Goal: Task Accomplishment & Management: Use online tool/utility

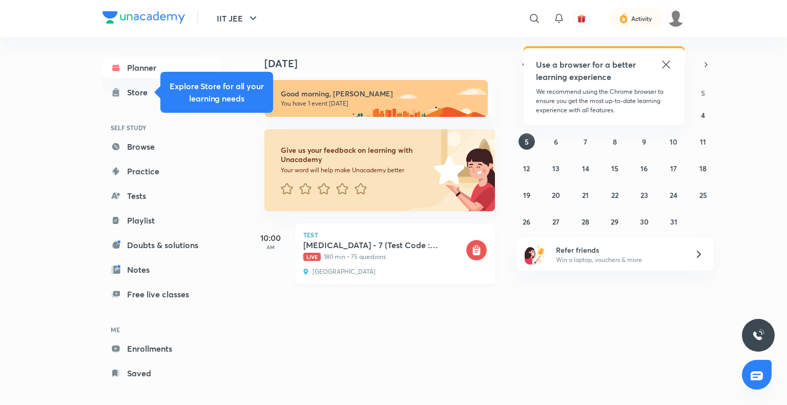
click at [368, 257] on p "Live 180 min • 75 questions" at bounding box center [383, 256] width 161 height 9
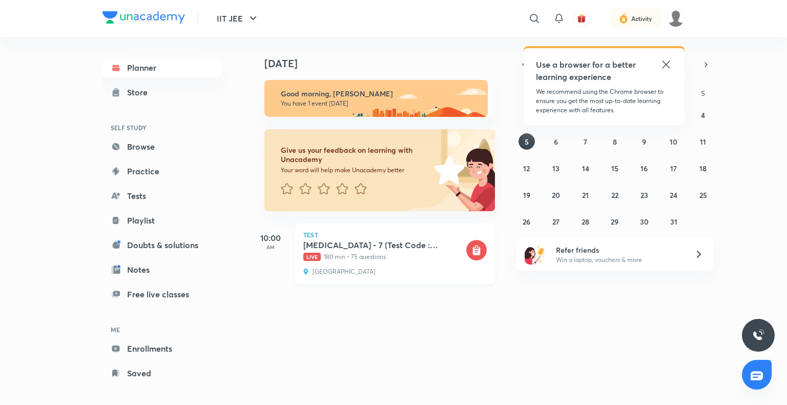
click at [402, 265] on div "Test [MEDICAL_DATA] - 7 (Test Code : 133007) Live 180 min • 75 questions [GEOGR…" at bounding box center [395, 253] width 200 height 60
drag, startPoint x: 304, startPoint y: 250, endPoint x: 351, endPoint y: 251, distance: 47.6
click at [304, 248] on div "[MEDICAL_DATA] - 7 (Test Code : 133007) Live 180 min • 75 questions" at bounding box center [383, 251] width 161 height 22
click at [466, 271] on div "Test [MEDICAL_DATA] - 7 (Test Code : 133007) Live 180 min • 75 questions [GEOGR…" at bounding box center [395, 253] width 200 height 60
click at [466, 257] on rect at bounding box center [476, 250] width 20 height 20
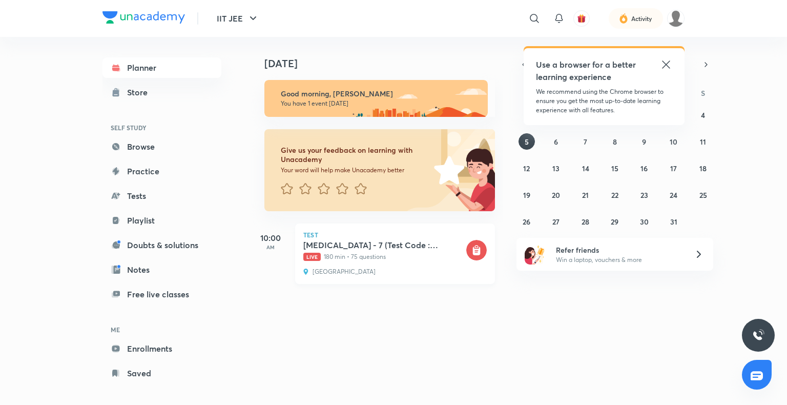
click at [473, 252] on icon at bounding box center [477, 250] width 8 height 9
click at [413, 247] on h5 "[MEDICAL_DATA] - 7 (Test Code : 133007)" at bounding box center [383, 245] width 161 height 10
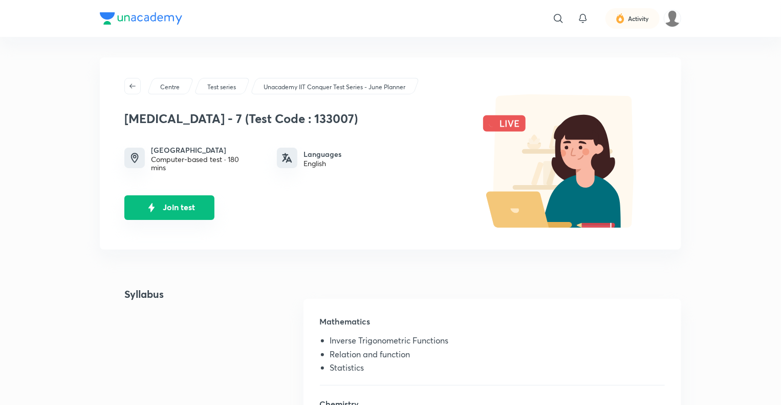
click at [200, 201] on button "Join test" at bounding box center [169, 207] width 90 height 25
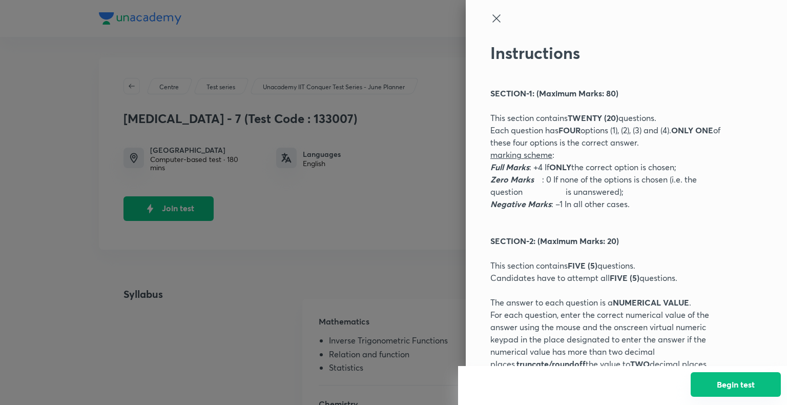
click at [745, 386] on button "Begin test" at bounding box center [735, 384] width 90 height 25
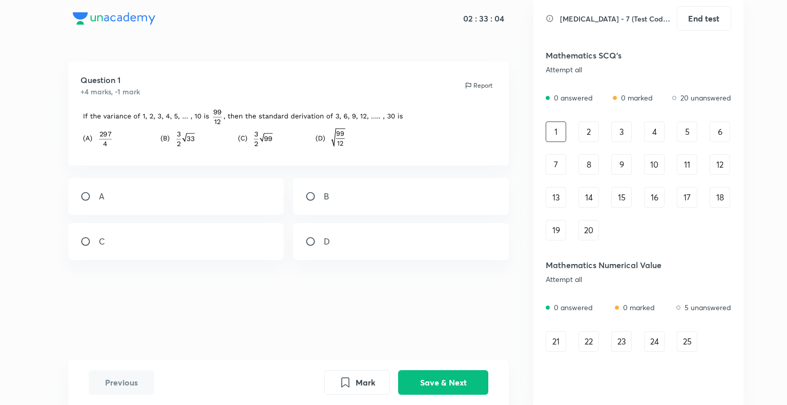
click at [114, 206] on div "A" at bounding box center [176, 196] width 216 height 37
radio input "true"
click at [470, 385] on button "Save & Next" at bounding box center [443, 381] width 90 height 25
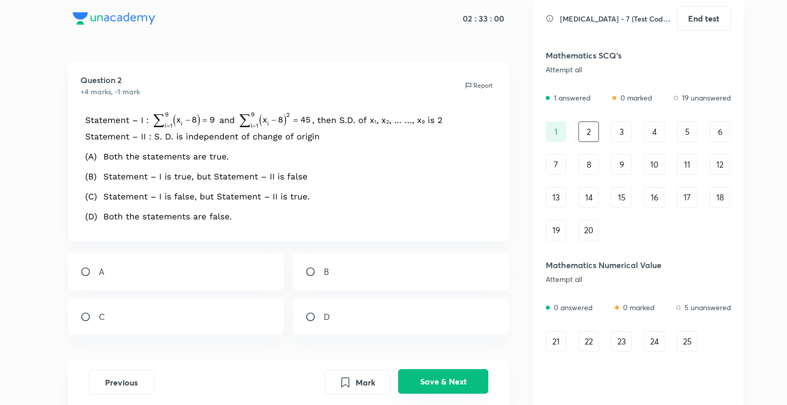
click at [444, 374] on button "Save & Next" at bounding box center [443, 381] width 90 height 25
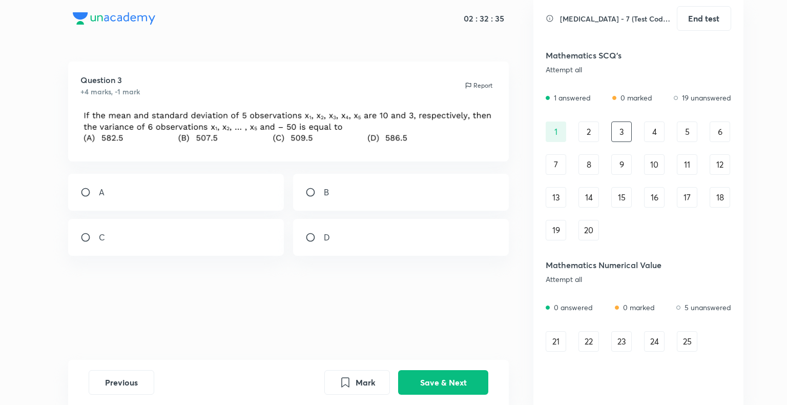
click at [320, 194] on input "radio" at bounding box center [314, 192] width 18 height 10
radio input "true"
click at [432, 384] on button "Save & Next" at bounding box center [443, 381] width 90 height 25
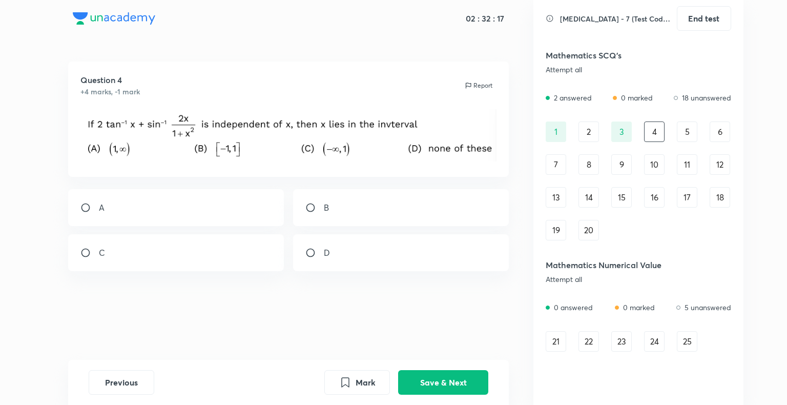
click at [354, 244] on div "D" at bounding box center [401, 252] width 216 height 37
radio input "true"
click at [422, 384] on button "Save & Next" at bounding box center [443, 381] width 90 height 25
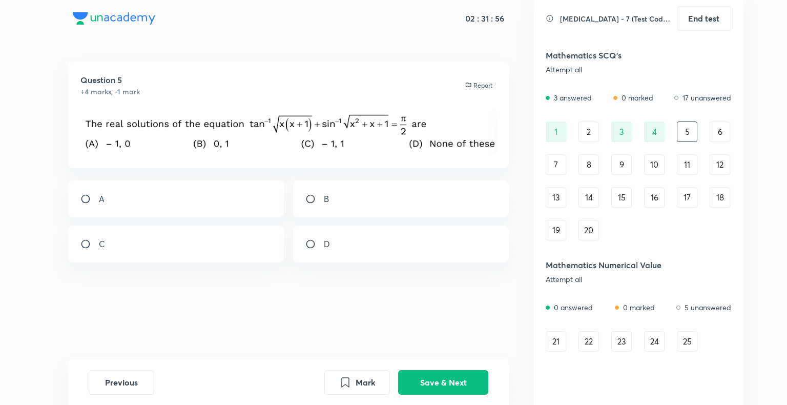
click at [201, 248] on div "C" at bounding box center [176, 243] width 216 height 37
radio input "true"
click at [435, 374] on button "Save & Next" at bounding box center [443, 381] width 90 height 25
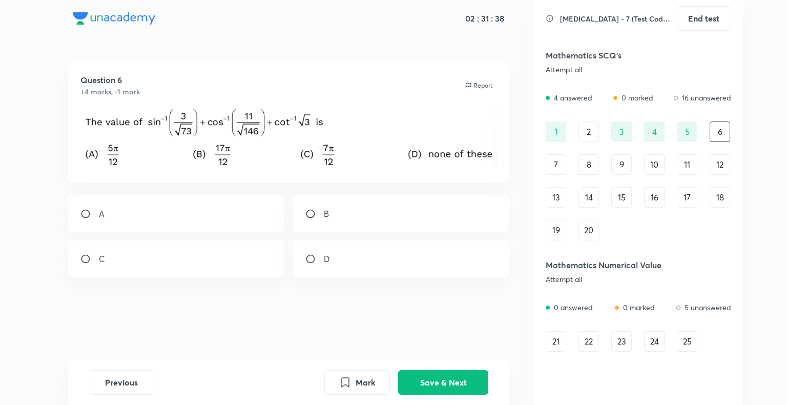
click at [135, 216] on div "A" at bounding box center [176, 213] width 216 height 37
radio input "true"
click at [453, 386] on button "Save & Next" at bounding box center [443, 381] width 90 height 25
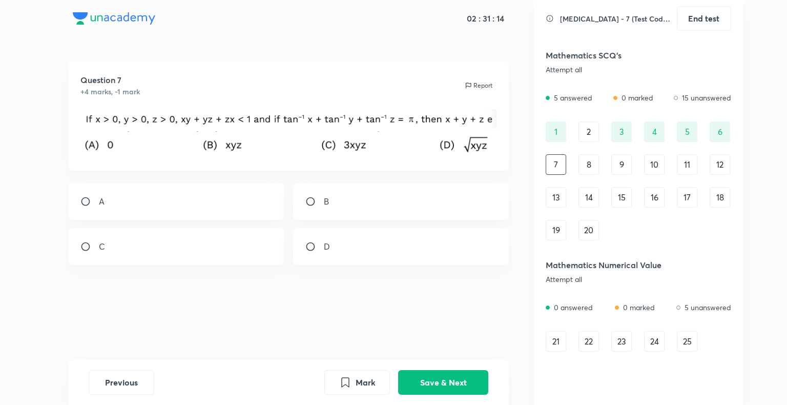
click at [404, 198] on div "B" at bounding box center [401, 201] width 216 height 37
radio input "true"
click at [437, 389] on button "Save & Next" at bounding box center [443, 381] width 90 height 25
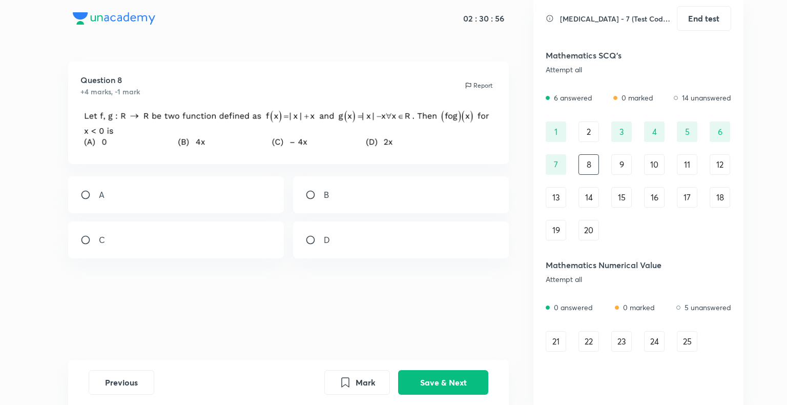
click at [119, 197] on div "A" at bounding box center [176, 194] width 216 height 37
radio input "true"
click at [465, 383] on button "Save & Next" at bounding box center [443, 381] width 90 height 25
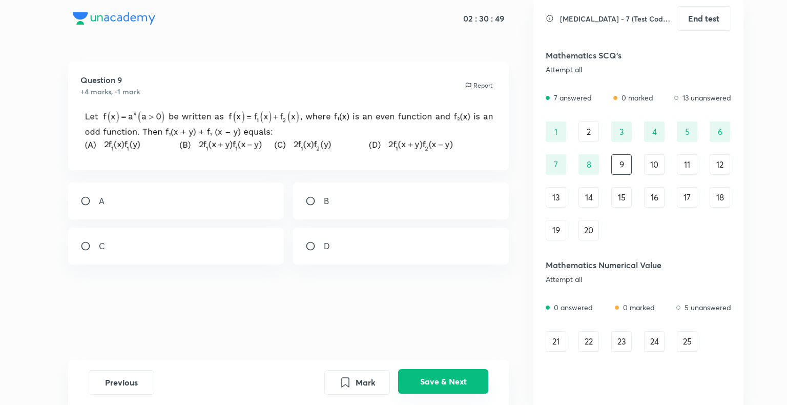
click at [452, 377] on button "Save & Next" at bounding box center [443, 381] width 90 height 25
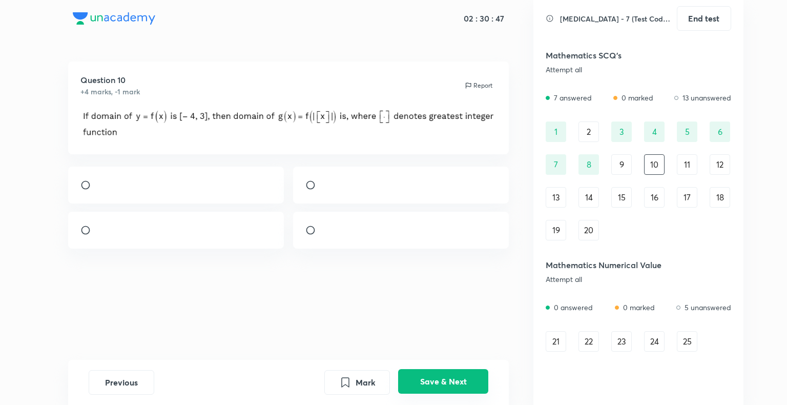
click at [455, 375] on button "Save & Next" at bounding box center [443, 381] width 90 height 25
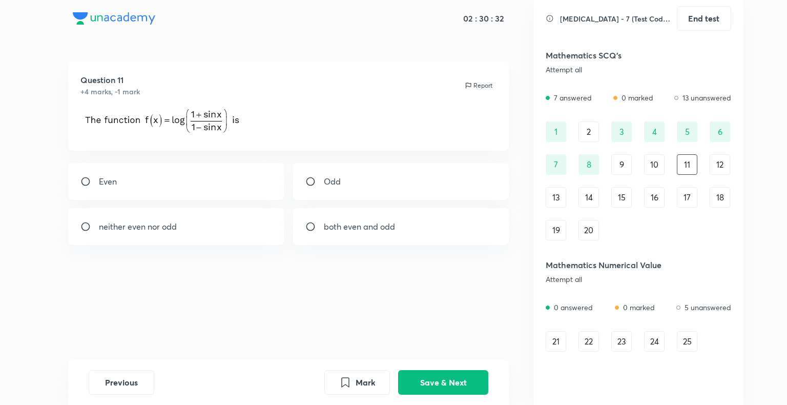
drag, startPoint x: 410, startPoint y: 183, endPoint x: 409, endPoint y: 222, distance: 38.9
click at [410, 183] on div "Odd" at bounding box center [401, 181] width 216 height 37
radio input "true"
click at [425, 385] on button "Save & Next" at bounding box center [443, 381] width 90 height 25
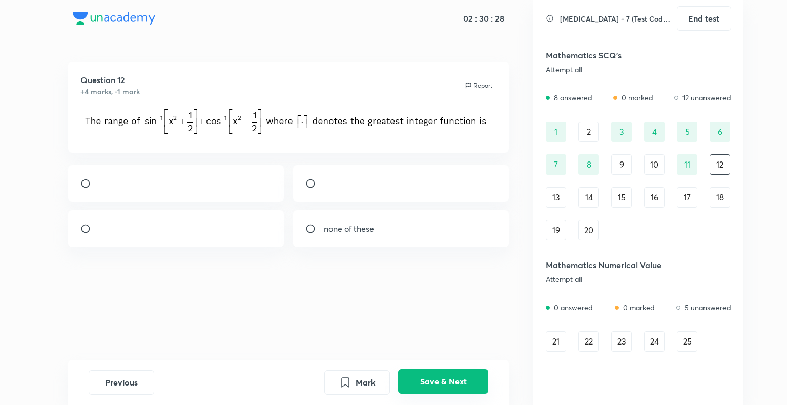
click at [426, 394] on div "Mark Save & Next" at bounding box center [406, 382] width 164 height 25
click at [427, 387] on button "Save & Next" at bounding box center [443, 381] width 90 height 25
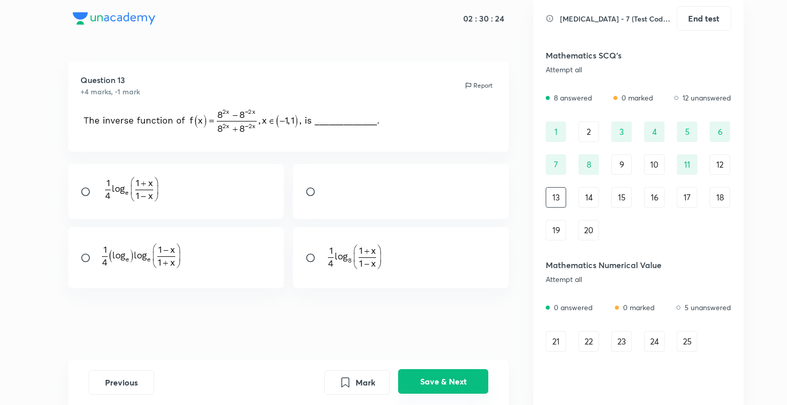
click at [447, 381] on button "Save & Next" at bounding box center [443, 381] width 90 height 25
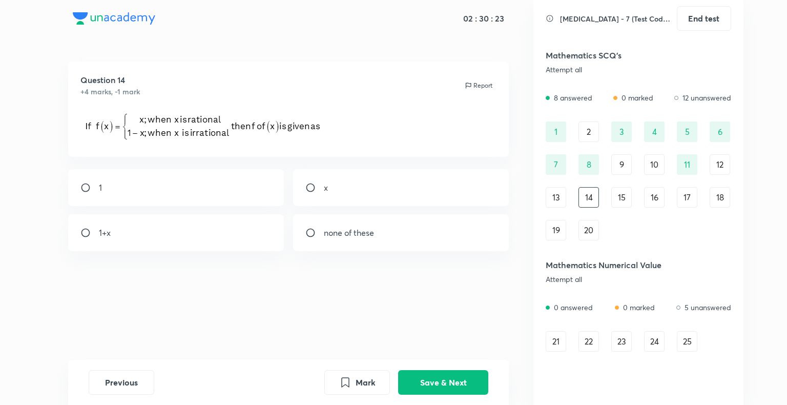
click at [552, 198] on div "13" at bounding box center [555, 197] width 20 height 20
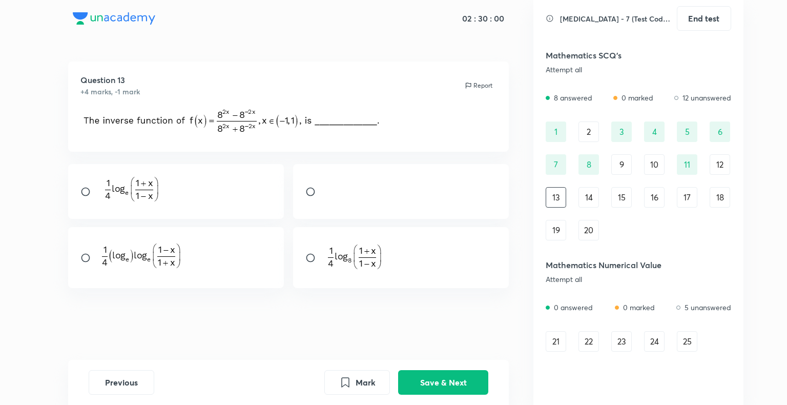
click at [346, 263] on img at bounding box center [354, 255] width 61 height 29
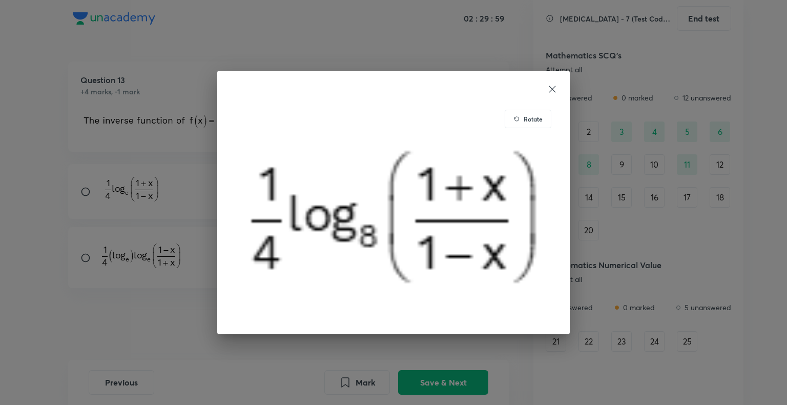
click at [238, 348] on div "Rotate" at bounding box center [393, 202] width 787 height 405
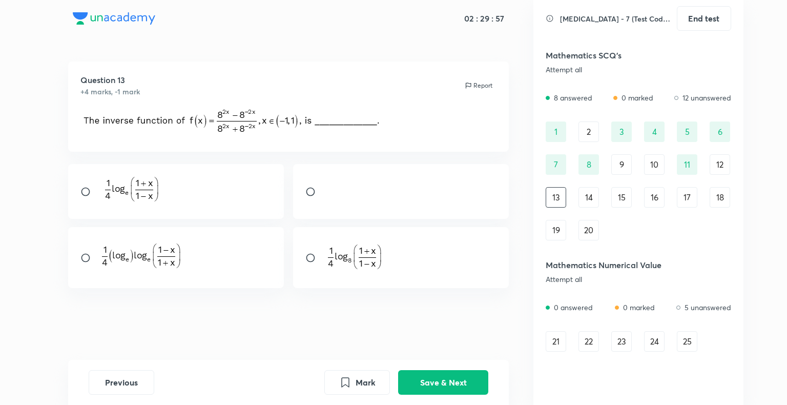
click at [309, 261] on input "radio" at bounding box center [314, 257] width 18 height 10
radio input "true"
click at [414, 372] on button "Save & Next" at bounding box center [443, 381] width 90 height 25
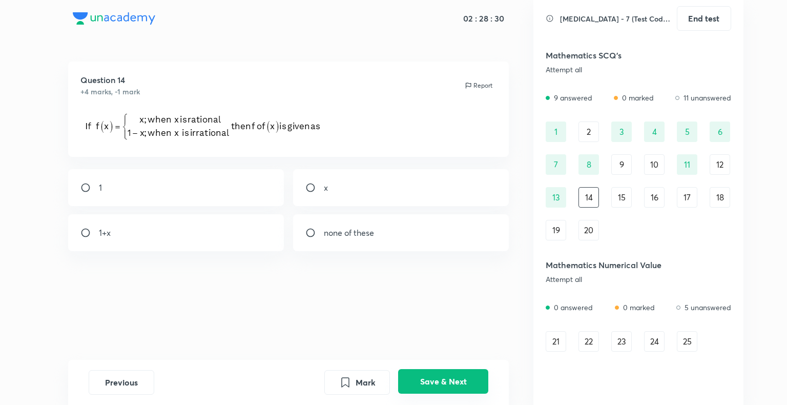
click at [438, 386] on button "Save & Next" at bounding box center [443, 381] width 90 height 25
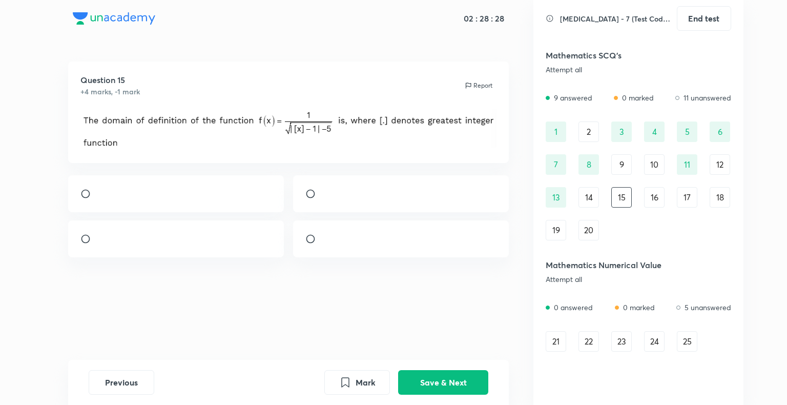
click at [447, 362] on div "Previous Mark Save & Next" at bounding box center [288, 381] width 441 height 45
click at [455, 380] on button "Save & Next" at bounding box center [443, 381] width 90 height 25
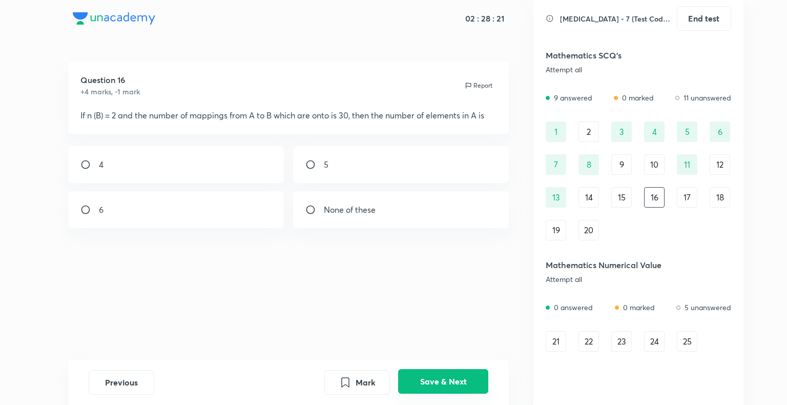
click at [444, 377] on button "Save & Next" at bounding box center [443, 381] width 90 height 25
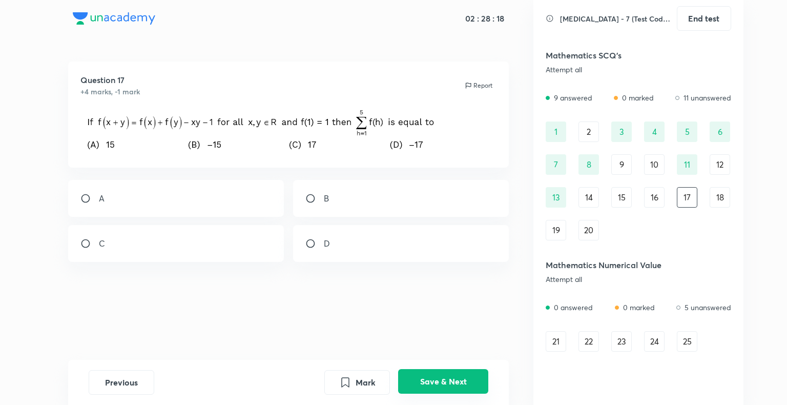
click at [440, 382] on button "Save & Next" at bounding box center [443, 381] width 90 height 25
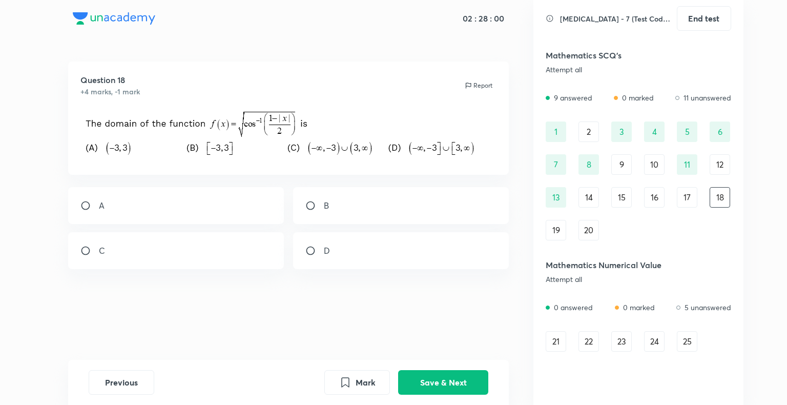
click at [332, 222] on div "B" at bounding box center [401, 205] width 216 height 37
radio input "true"
click at [414, 387] on button "Save & Next" at bounding box center [443, 381] width 90 height 25
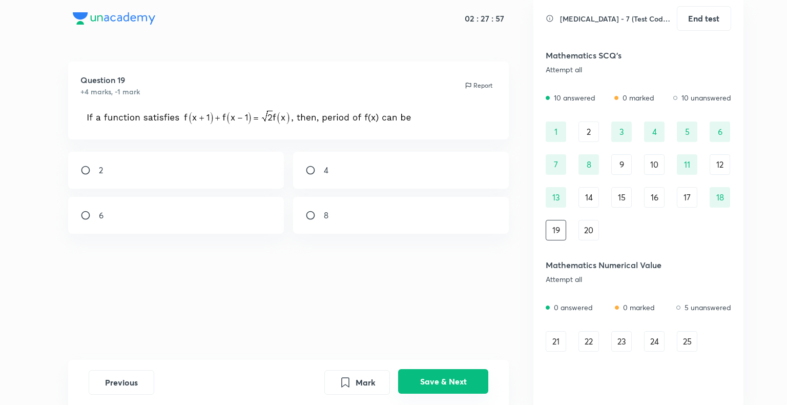
click at [442, 378] on button "Save & Next" at bounding box center [443, 381] width 90 height 25
drag, startPoint x: 438, startPoint y: 387, endPoint x: 424, endPoint y: 385, distance: 14.0
click at [427, 386] on button "Save & Next" at bounding box center [443, 381] width 90 height 25
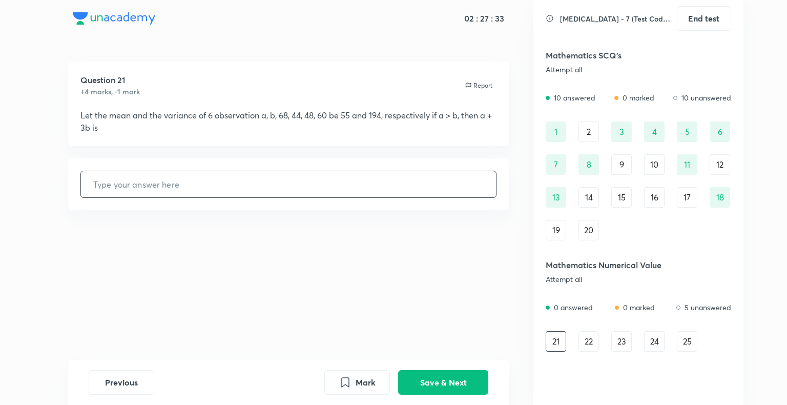
click at [303, 183] on input "text" at bounding box center [288, 184] width 415 height 26
type input "180"
click at [451, 388] on button "Save & Next" at bounding box center [443, 381] width 90 height 25
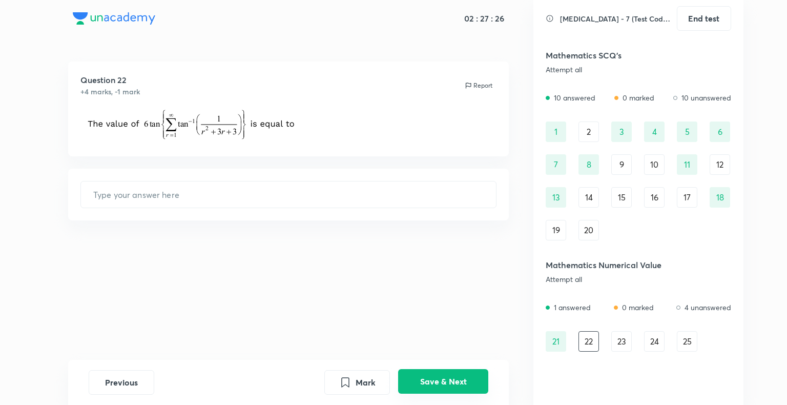
click at [426, 379] on button "Save & Next" at bounding box center [443, 381] width 90 height 25
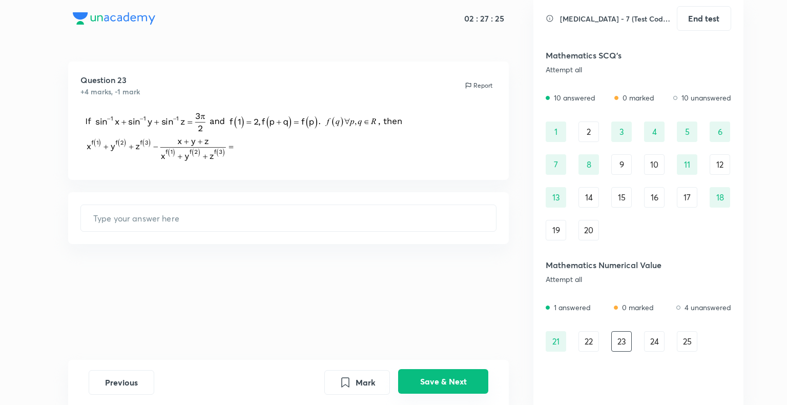
click at [452, 374] on button "Save & Next" at bounding box center [443, 381] width 90 height 25
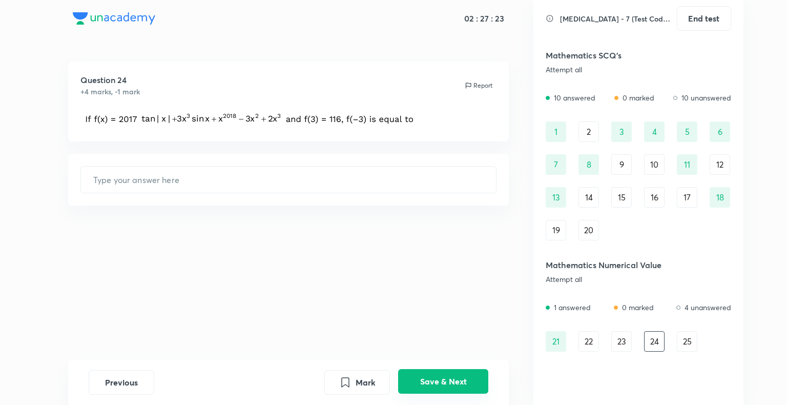
click at [455, 379] on button "Save & Next" at bounding box center [443, 381] width 90 height 25
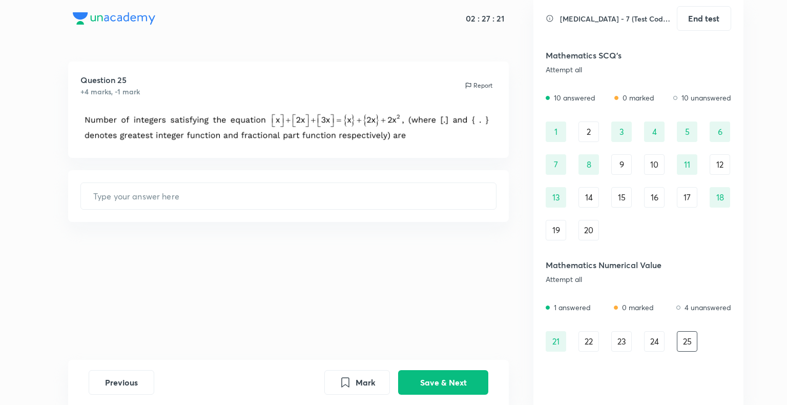
click at [653, 198] on div "16" at bounding box center [654, 197] width 20 height 20
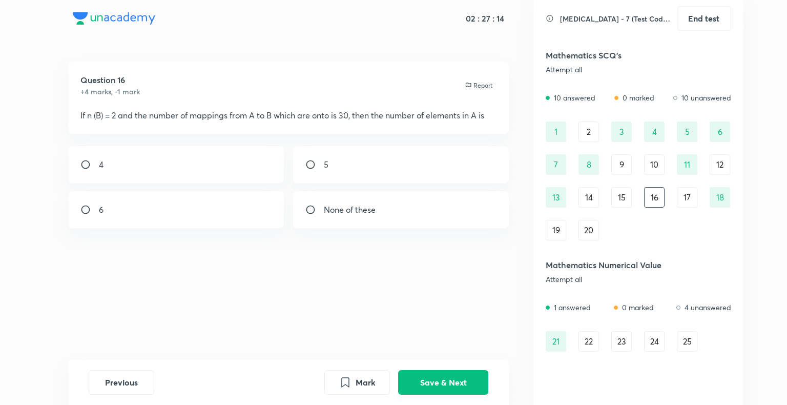
click at [586, 224] on div "20" at bounding box center [588, 230] width 20 height 20
click at [551, 233] on div "19" at bounding box center [555, 230] width 20 height 20
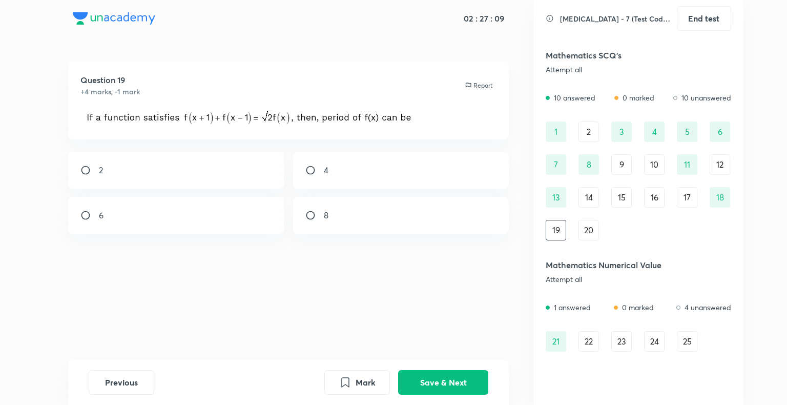
click at [695, 196] on div "17" at bounding box center [686, 197] width 20 height 20
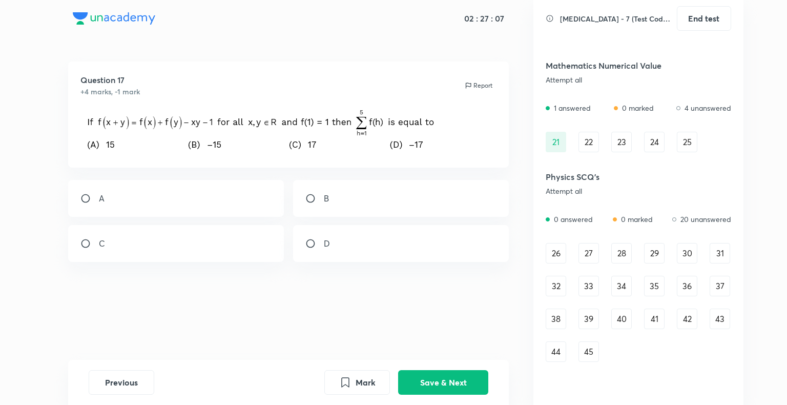
scroll to position [205, 0]
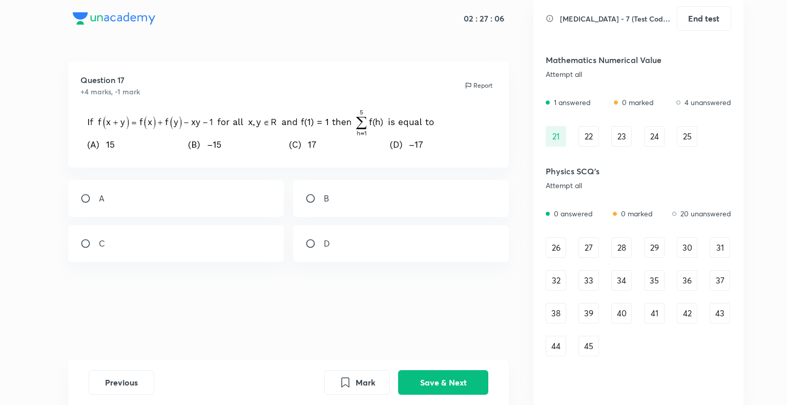
click at [558, 243] on div "26" at bounding box center [555, 247] width 20 height 20
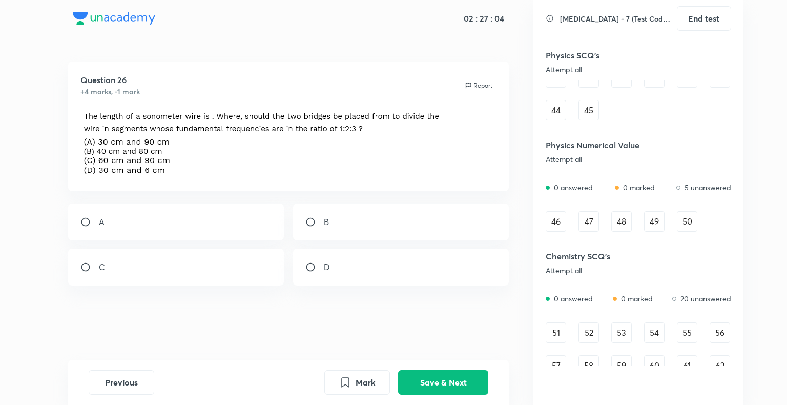
scroll to position [614, 0]
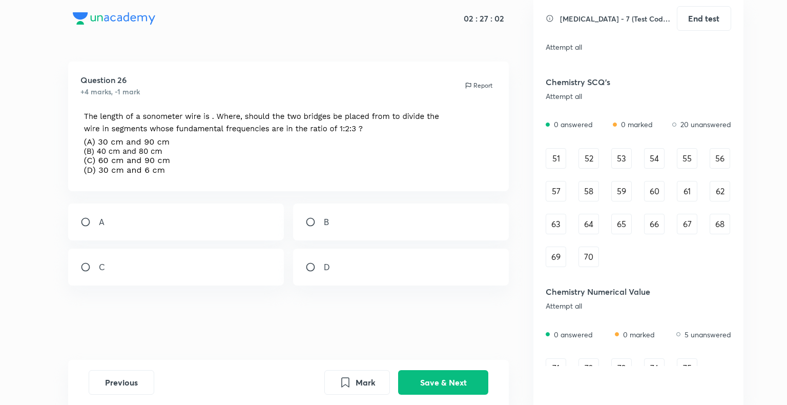
click at [561, 154] on div "51" at bounding box center [555, 158] width 20 height 20
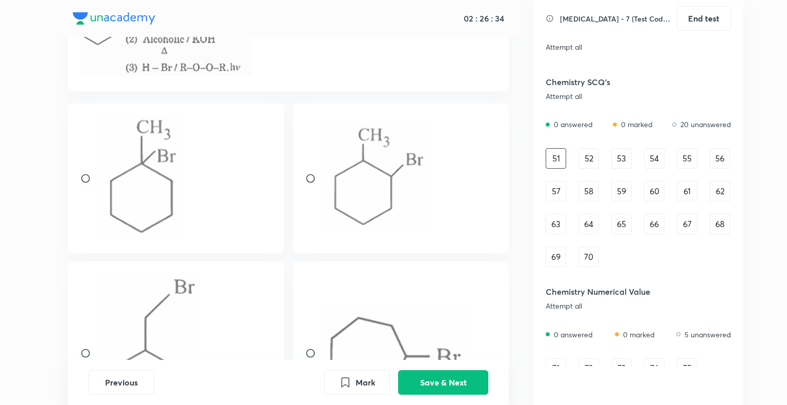
scroll to position [128, 0]
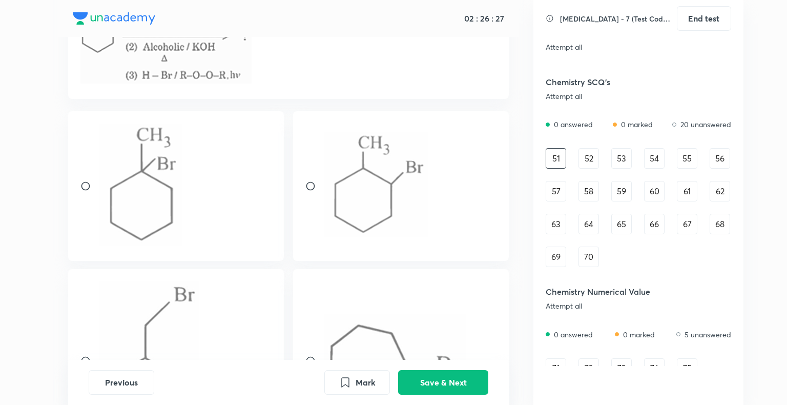
click at [322, 190] on input "radio" at bounding box center [314, 186] width 18 height 10
radio input "true"
click at [436, 379] on button "Save & Next" at bounding box center [443, 381] width 90 height 25
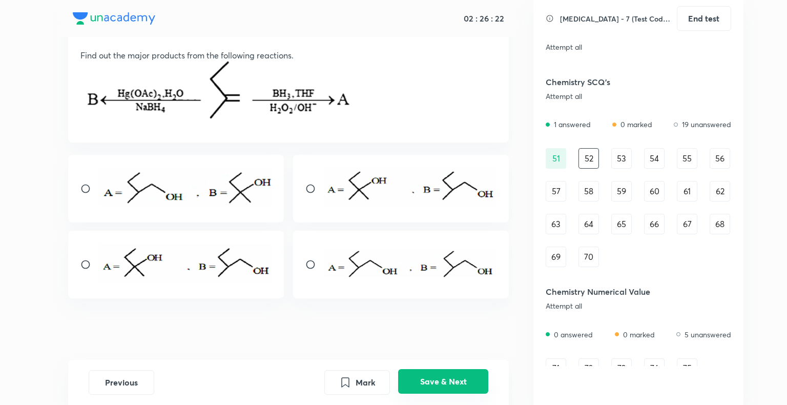
scroll to position [0, 0]
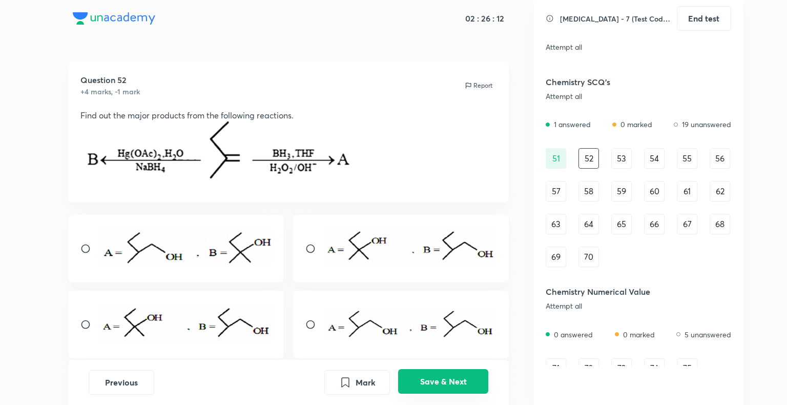
click at [467, 386] on button "Save & Next" at bounding box center [443, 381] width 90 height 25
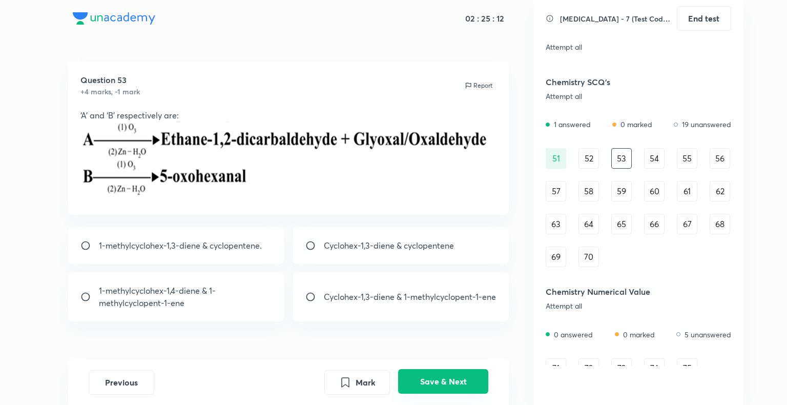
click at [426, 375] on button "Save & Next" at bounding box center [443, 381] width 90 height 25
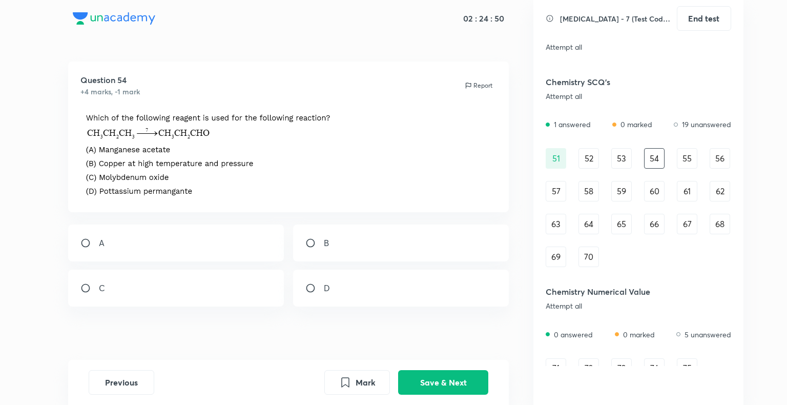
click at [364, 250] on div "B" at bounding box center [401, 242] width 216 height 37
radio input "true"
click at [412, 382] on button "Save & Next" at bounding box center [443, 381] width 90 height 25
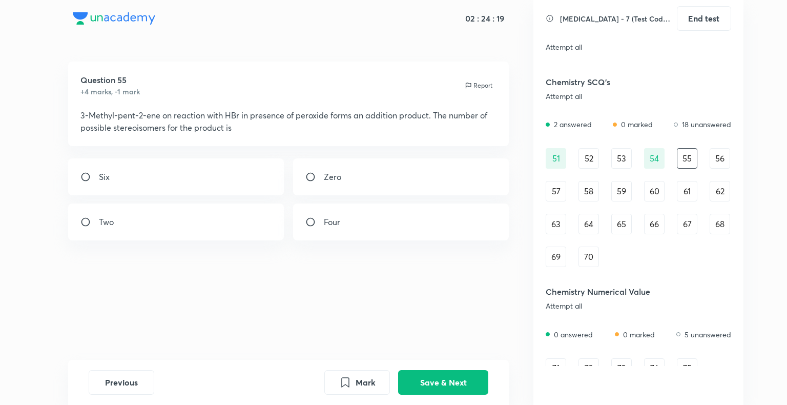
click at [349, 219] on div "Four" at bounding box center [401, 221] width 216 height 37
radio input "true"
click at [434, 389] on button "Save & Next" at bounding box center [443, 381] width 90 height 25
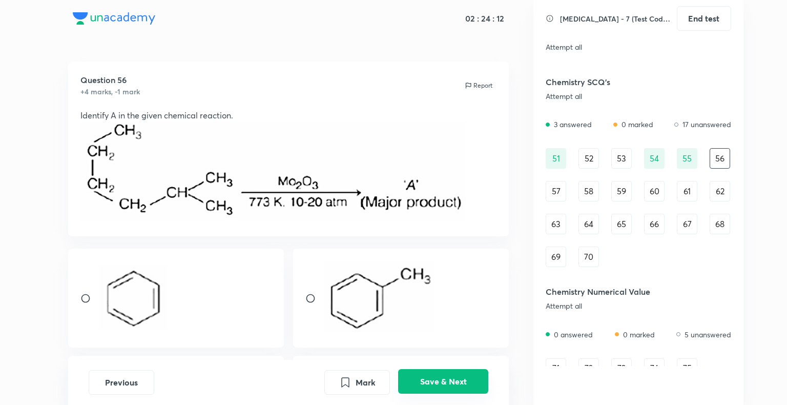
click at [453, 391] on button "Save & Next" at bounding box center [443, 381] width 90 height 25
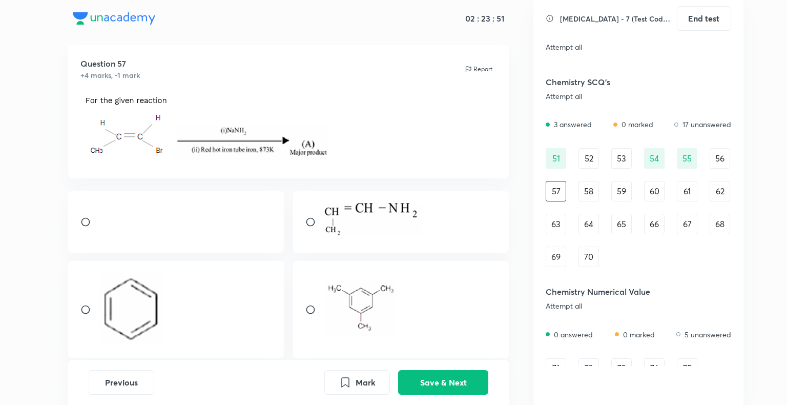
scroll to position [51, 0]
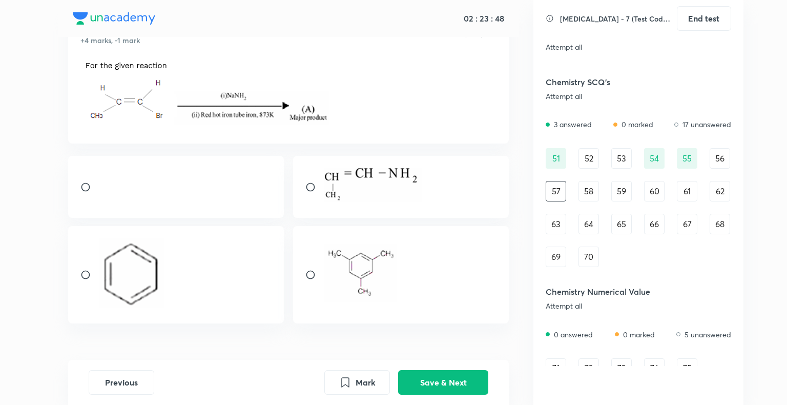
click at [311, 276] on input "radio" at bounding box center [314, 274] width 18 height 10
radio input "true"
click at [444, 378] on button "Save & Next" at bounding box center [443, 381] width 90 height 25
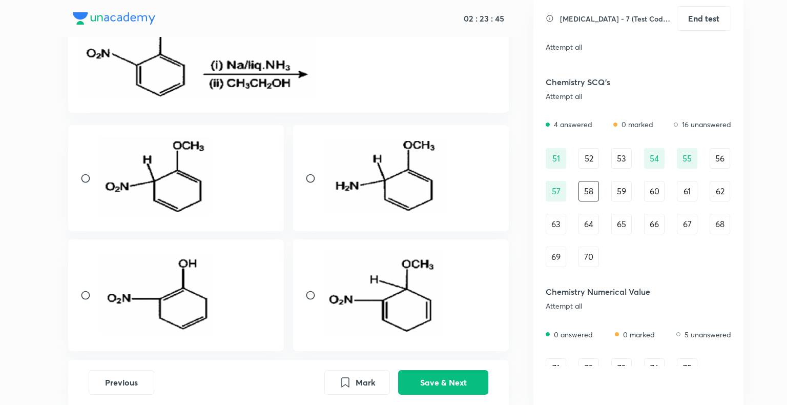
scroll to position [102, 0]
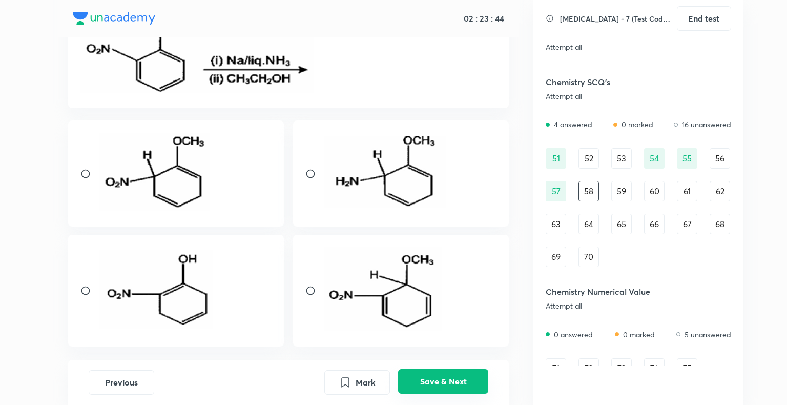
click at [432, 378] on button "Save & Next" at bounding box center [443, 381] width 90 height 25
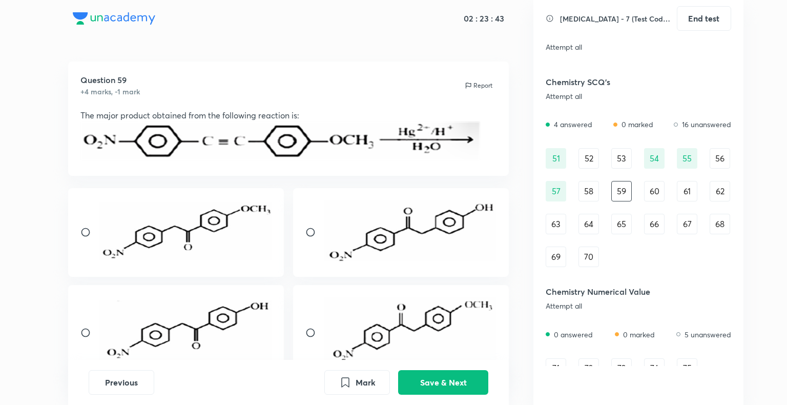
click at [430, 364] on div "Previous Mark Save & Next" at bounding box center [288, 381] width 441 height 45
click at [442, 375] on button "Save & Next" at bounding box center [443, 381] width 90 height 25
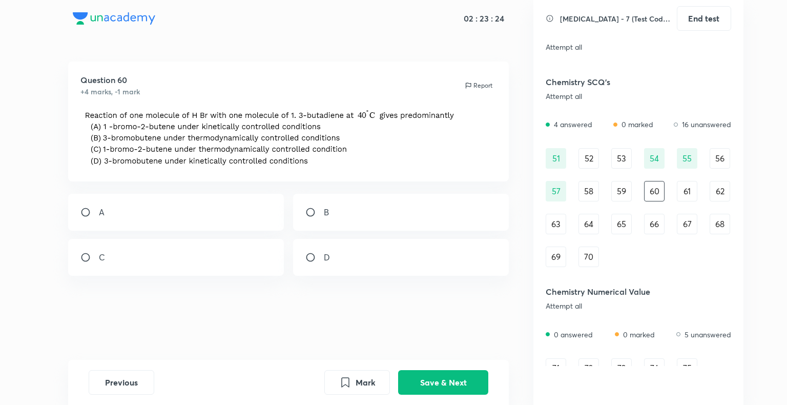
click at [176, 243] on div "C" at bounding box center [176, 257] width 216 height 37
radio input "true"
click at [468, 378] on button "Save & Next" at bounding box center [443, 381] width 90 height 25
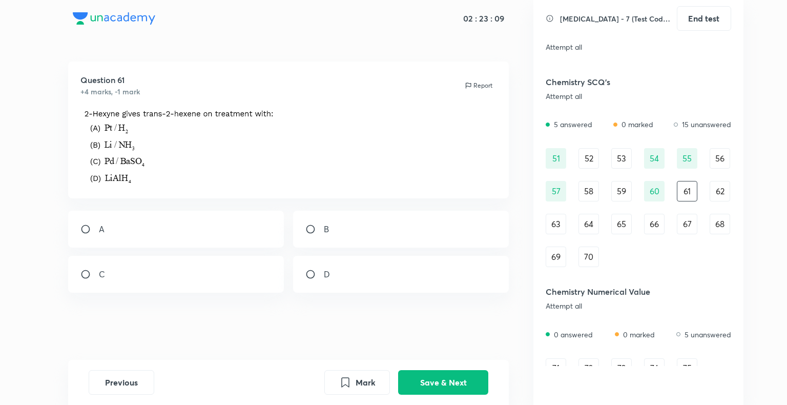
click at [322, 237] on div "B" at bounding box center [401, 228] width 216 height 37
radio input "true"
click at [414, 385] on button "Save & Next" at bounding box center [443, 381] width 90 height 25
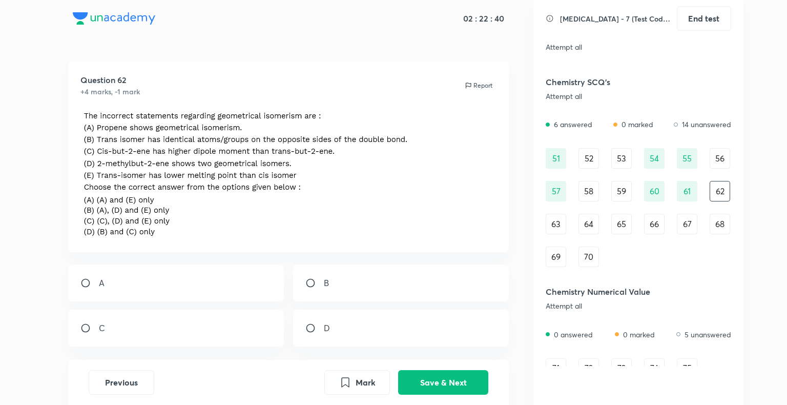
click at [325, 282] on p "B" at bounding box center [326, 283] width 5 height 12
radio input "true"
click at [438, 382] on button "Save & Next" at bounding box center [443, 381] width 90 height 25
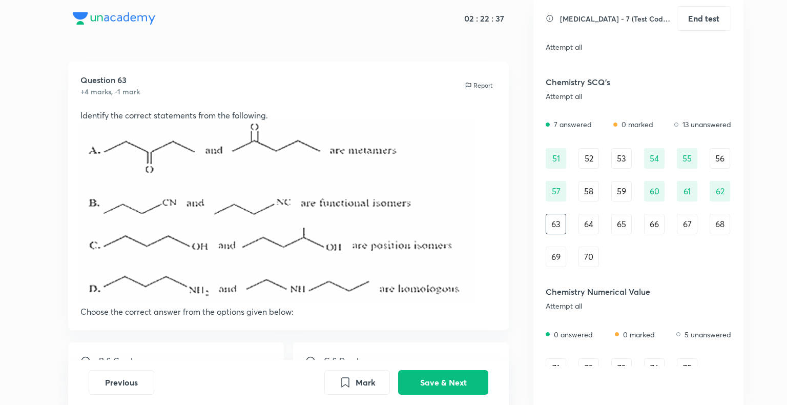
click at [423, 396] on div "Previous Mark Save & Next" at bounding box center [288, 381] width 441 height 45
click at [430, 374] on button "Save & Next" at bounding box center [443, 381] width 90 height 25
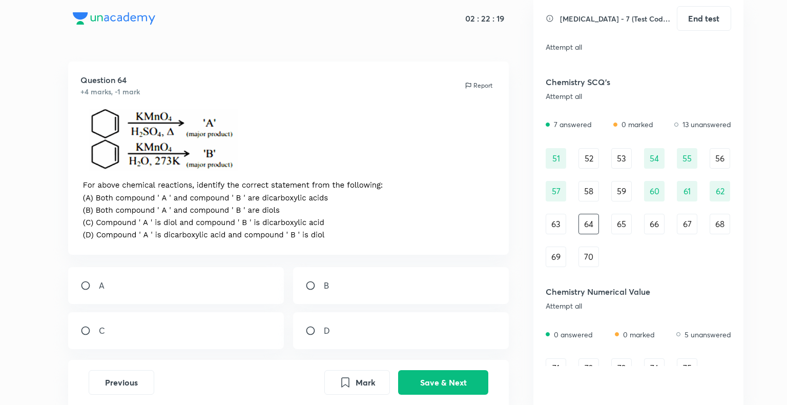
click at [360, 338] on div "D" at bounding box center [401, 330] width 216 height 37
radio input "true"
click at [420, 377] on button "Save & Next" at bounding box center [443, 381] width 90 height 25
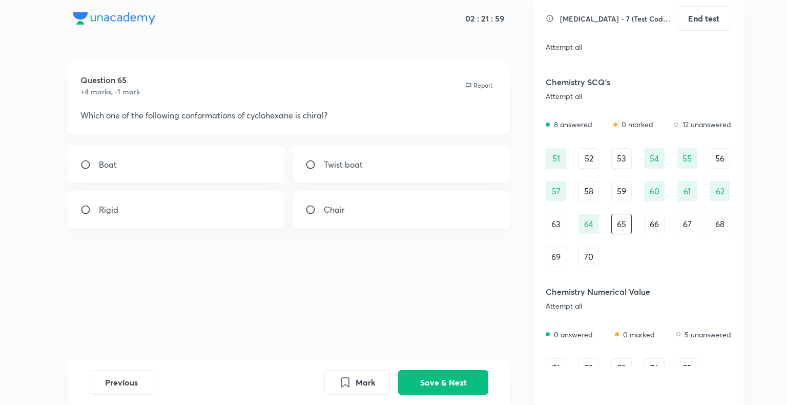
click at [414, 160] on div "Twist boat" at bounding box center [401, 164] width 216 height 37
radio input "true"
click at [443, 373] on button "Save & Next" at bounding box center [443, 381] width 90 height 25
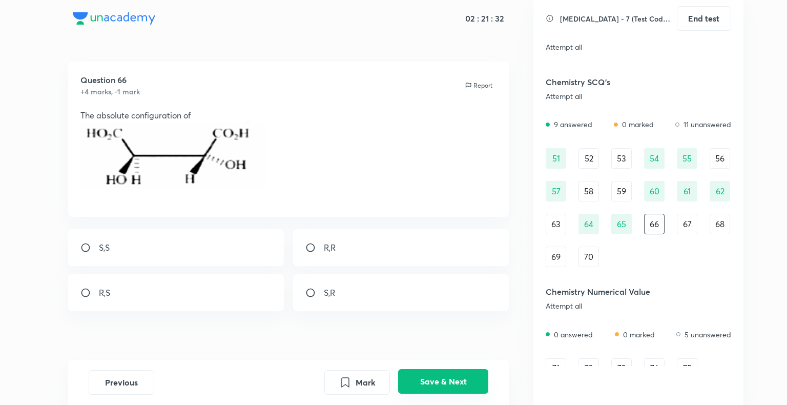
click at [428, 384] on button "Save & Next" at bounding box center [443, 381] width 90 height 25
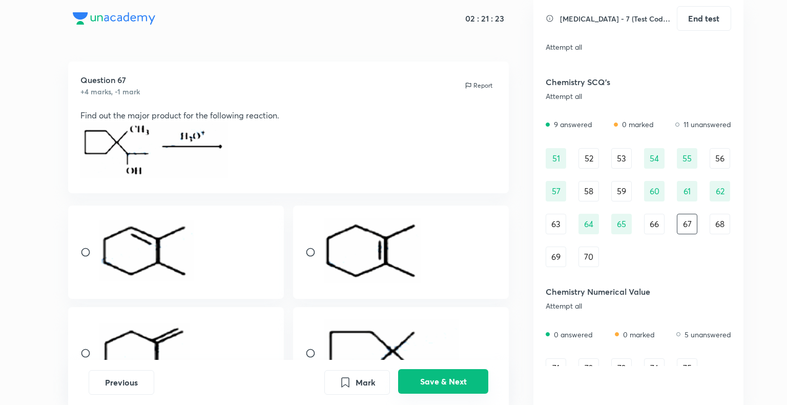
click at [442, 389] on button "Save & Next" at bounding box center [443, 381] width 90 height 25
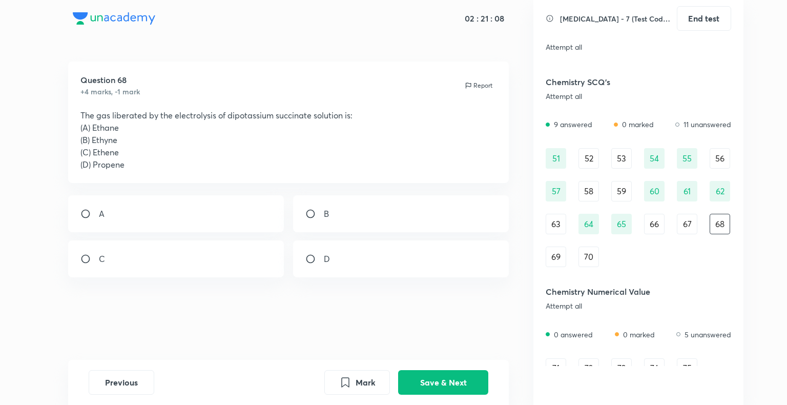
click at [128, 219] on div "A" at bounding box center [176, 213] width 216 height 37
radio input "true"
click at [411, 391] on button "Save & Next" at bounding box center [443, 381] width 90 height 25
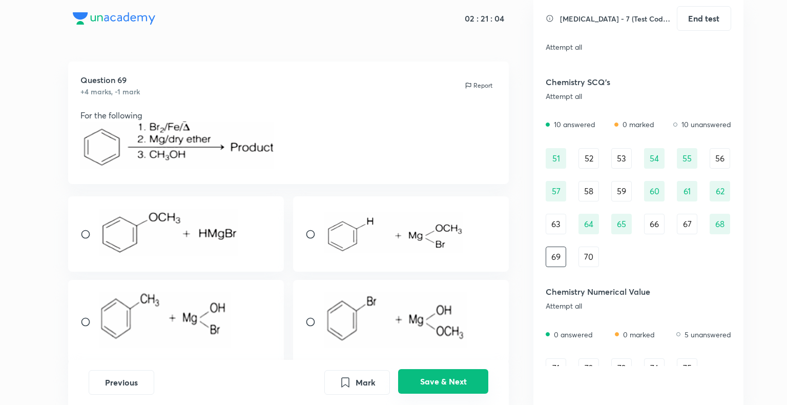
click at [452, 390] on button "Save & Next" at bounding box center [443, 381] width 90 height 25
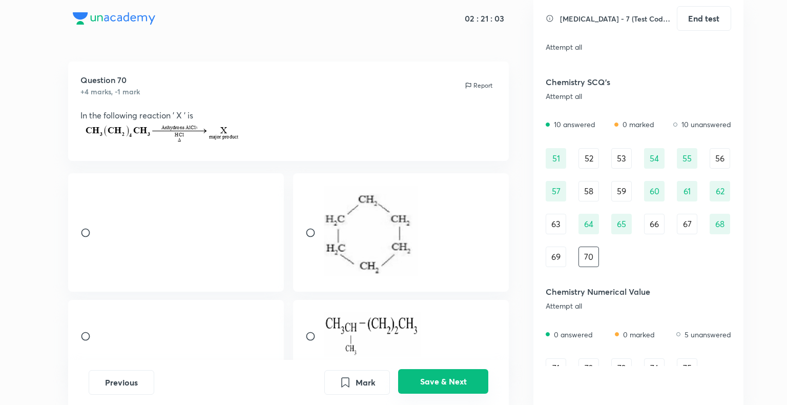
click at [461, 377] on button "Save & Next" at bounding box center [443, 381] width 90 height 25
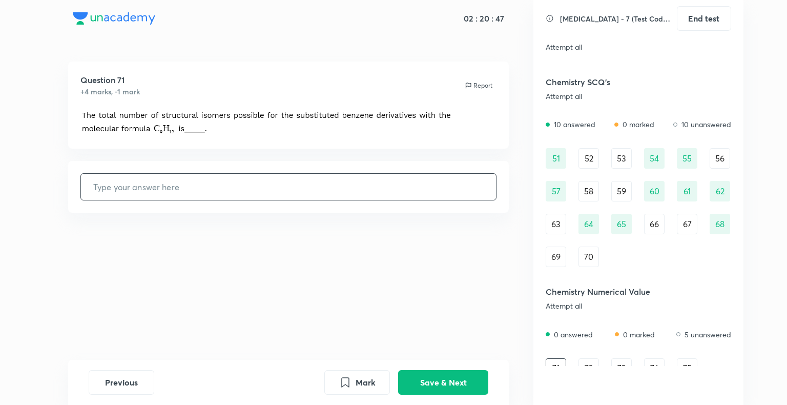
click at [163, 188] on input "text" at bounding box center [288, 187] width 415 height 26
click at [221, 189] on input "text" at bounding box center [288, 187] width 415 height 26
type input "1"
click at [422, 393] on div "Previous Mark Save & Next" at bounding box center [288, 381] width 441 height 45
click at [422, 392] on button "Save & Next" at bounding box center [443, 381] width 90 height 25
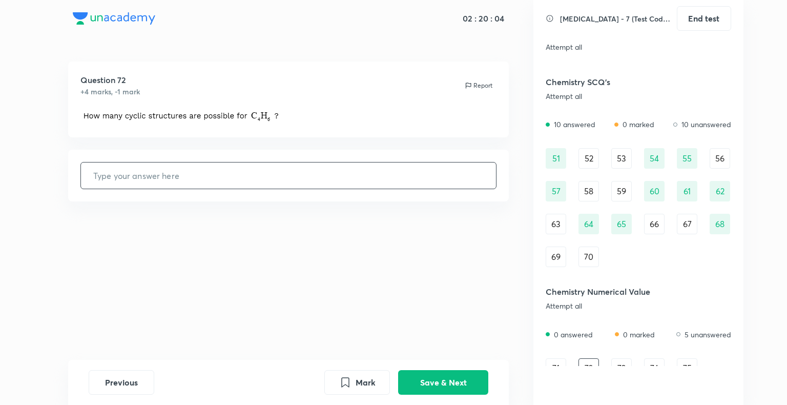
click at [129, 167] on input "text" at bounding box center [288, 175] width 415 height 26
type input "2"
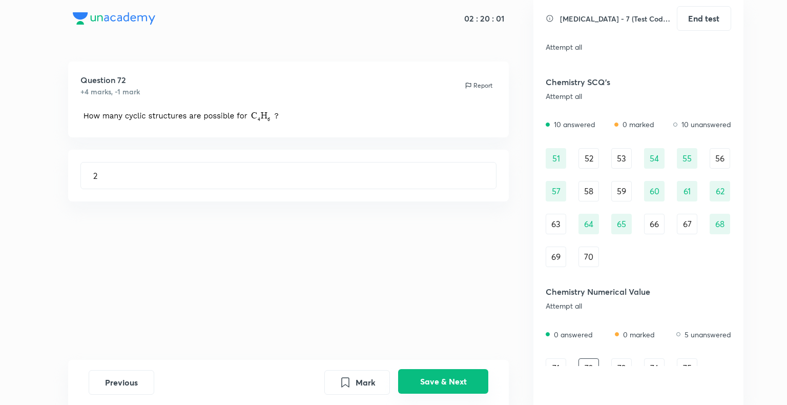
click at [439, 374] on button "Save & Next" at bounding box center [443, 381] width 90 height 25
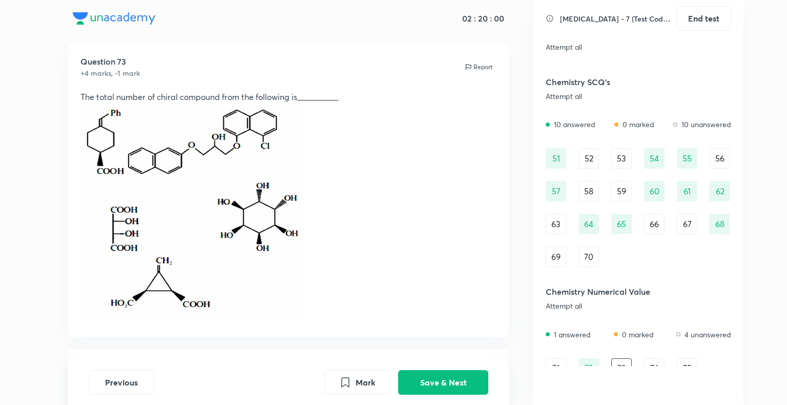
scroll to position [51, 0]
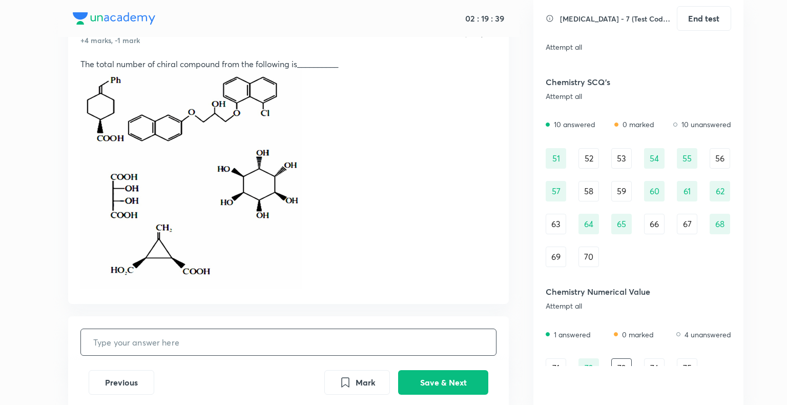
click at [176, 339] on input "text" at bounding box center [288, 342] width 415 height 26
type input "3"
click at [456, 386] on button "Save & Next" at bounding box center [443, 381] width 90 height 25
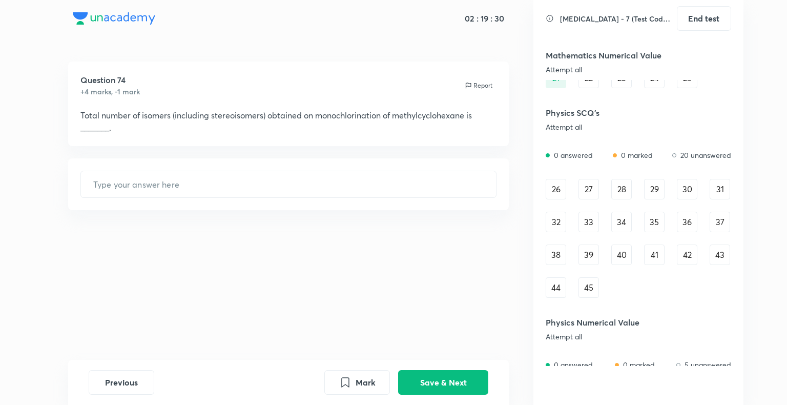
scroll to position [256, 0]
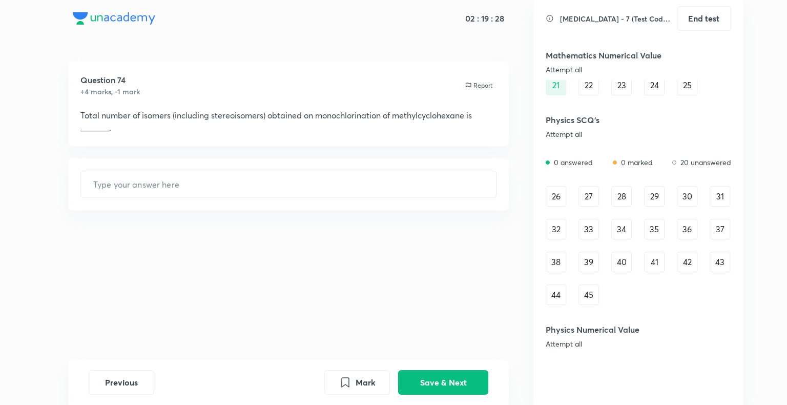
click at [563, 197] on div "26" at bounding box center [555, 196] width 20 height 20
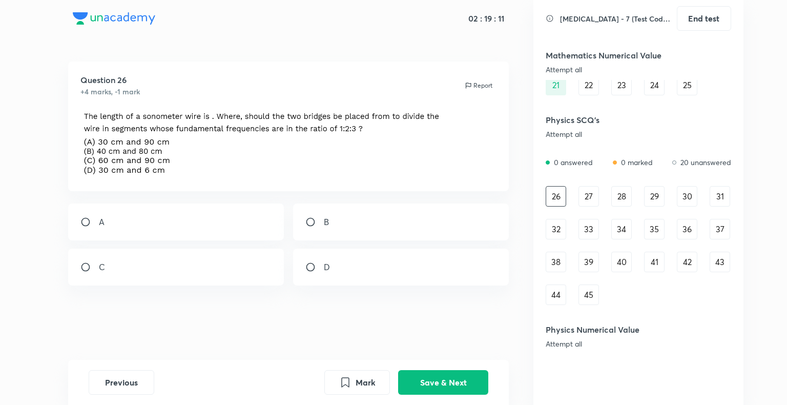
click at [131, 277] on div "C" at bounding box center [176, 266] width 216 height 37
radio input "true"
click at [401, 389] on button "Save & Next" at bounding box center [443, 381] width 90 height 25
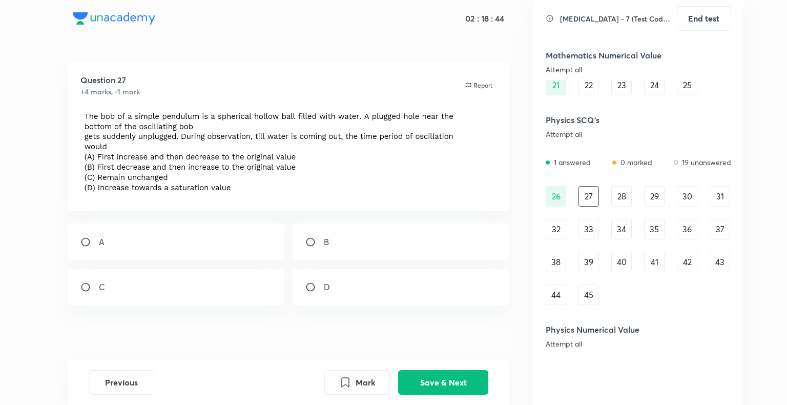
click at [248, 241] on div "A" at bounding box center [176, 241] width 216 height 37
radio input "true"
click at [469, 381] on button "Save & Next" at bounding box center [443, 381] width 90 height 25
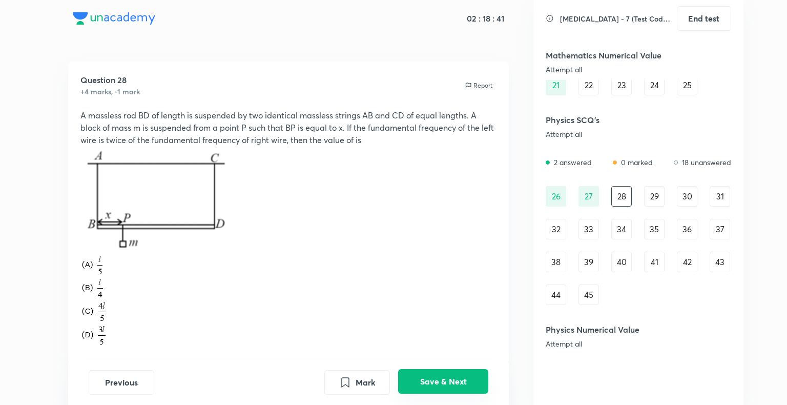
click at [461, 388] on button "Save & Next" at bounding box center [443, 381] width 90 height 25
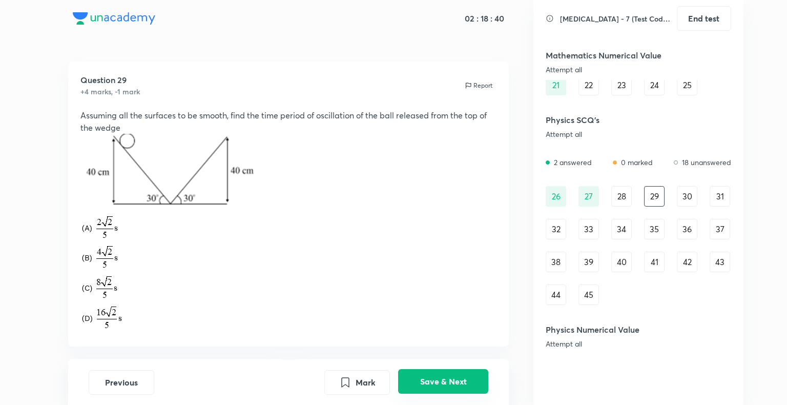
click at [461, 388] on button "Save & Next" at bounding box center [443, 381] width 90 height 25
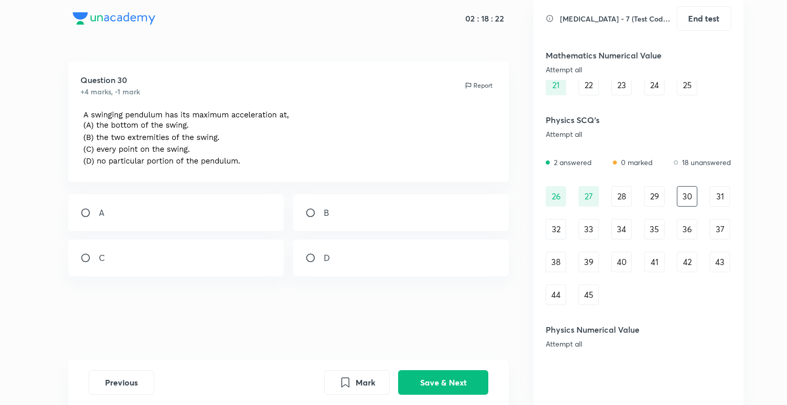
drag, startPoint x: 351, startPoint y: 215, endPoint x: 367, endPoint y: 291, distance: 77.3
click at [351, 214] on div "B" at bounding box center [401, 212] width 216 height 37
radio input "true"
click at [404, 394] on div "Mark Save & Next" at bounding box center [406, 382] width 164 height 25
click at [441, 384] on button "Save & Next" at bounding box center [443, 381] width 90 height 25
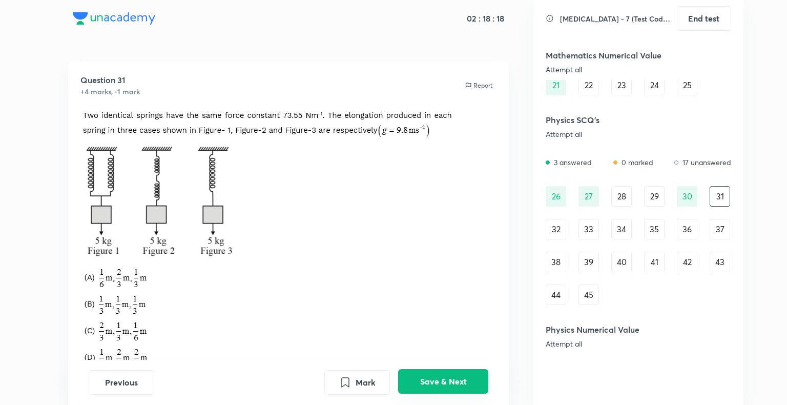
click at [430, 371] on button "Save & Next" at bounding box center [443, 381] width 90 height 25
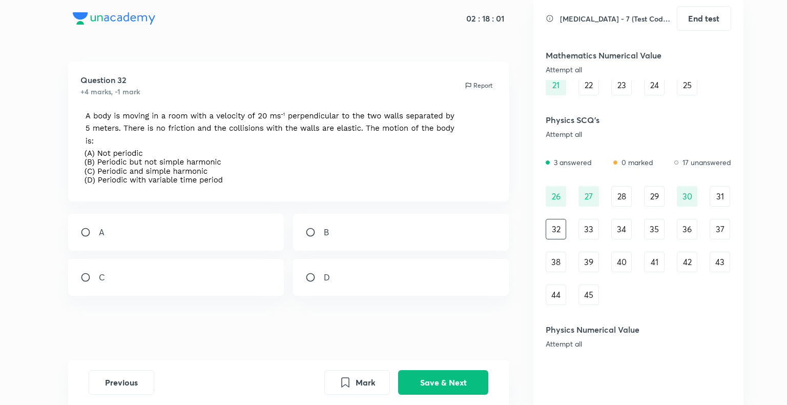
click at [350, 242] on div "B" at bounding box center [401, 232] width 216 height 37
radio input "true"
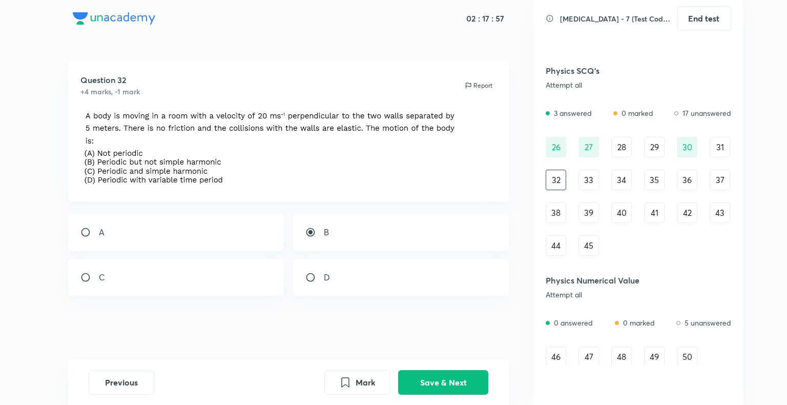
scroll to position [307, 0]
click at [625, 215] on div "40" at bounding box center [621, 210] width 20 height 20
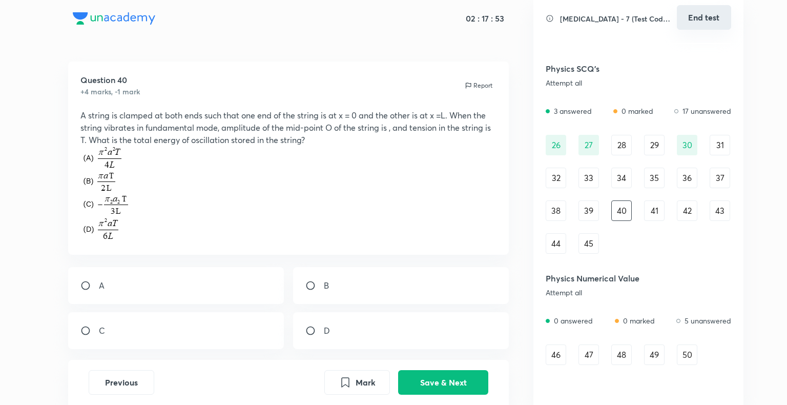
click at [685, 21] on button "End test" at bounding box center [703, 17] width 54 height 25
